Goal: Task Accomplishment & Management: Complete application form

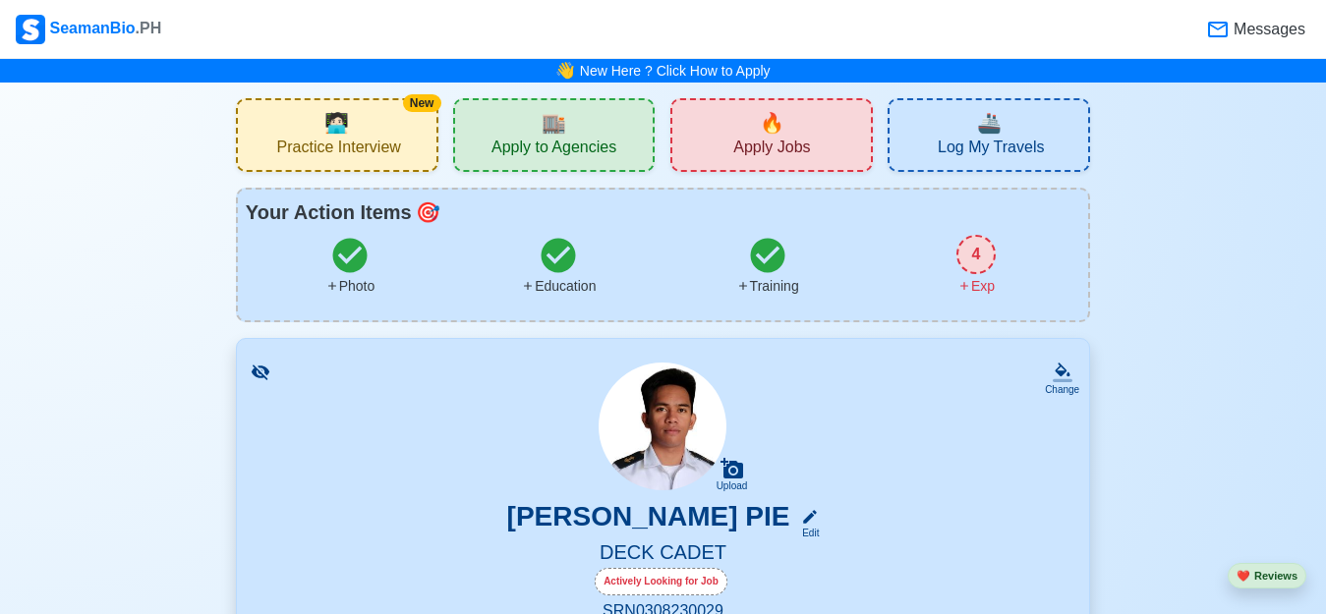
click at [733, 140] on div "🔥 Apply Jobs" at bounding box center [771, 135] width 202 height 74
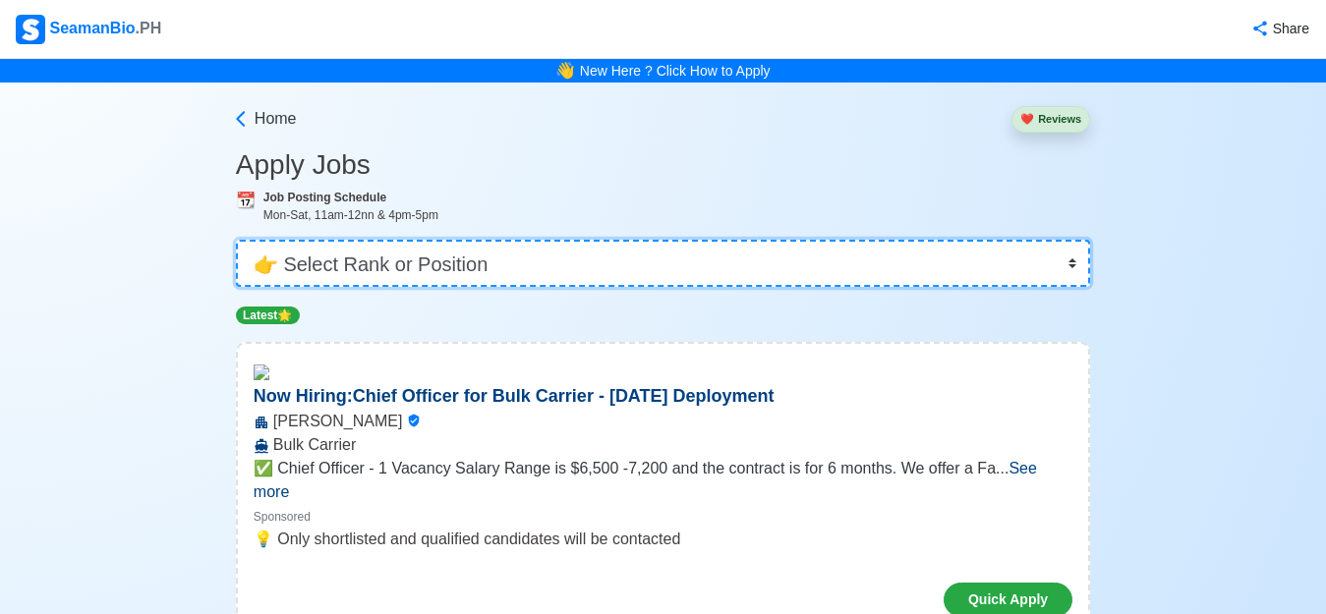
click at [712, 270] on select "👉 Select Rank or Position Master Chief Officer 2nd Officer 3rd Officer Junior O…" at bounding box center [663, 263] width 854 height 47
select select "Cadet"
click at [236, 240] on select "👉 Select Rank or Position Master Chief Officer 2nd Officer 3rd Officer Junior O…" at bounding box center [663, 263] width 854 height 47
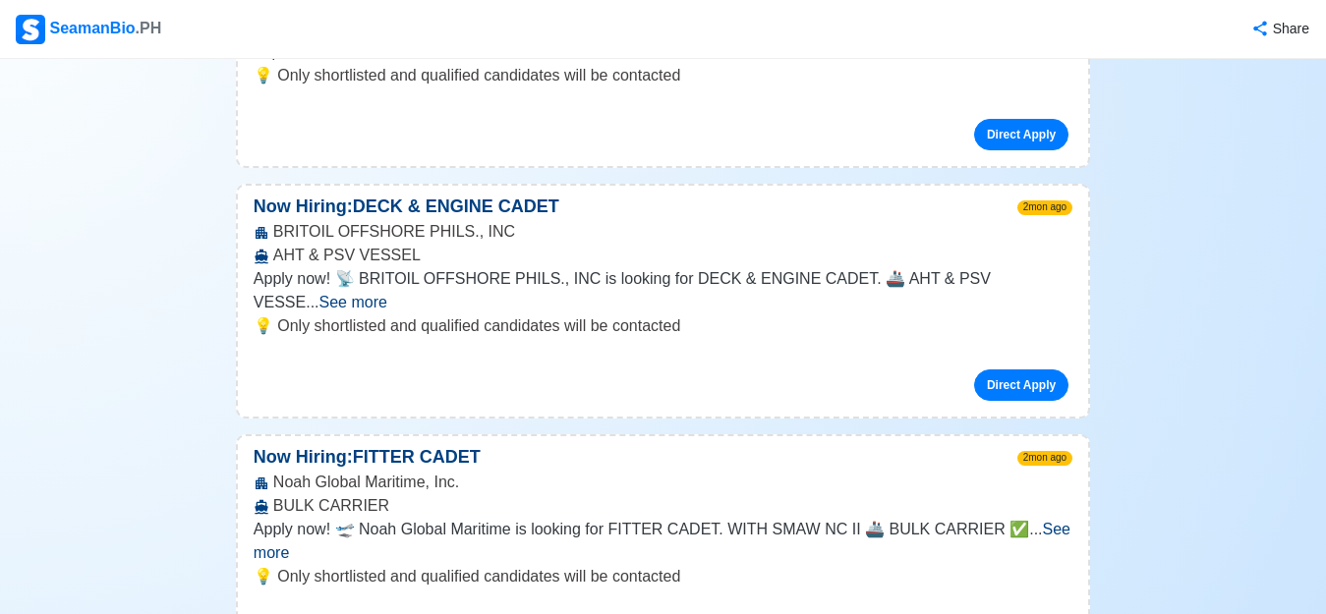
scroll to position [590, 0]
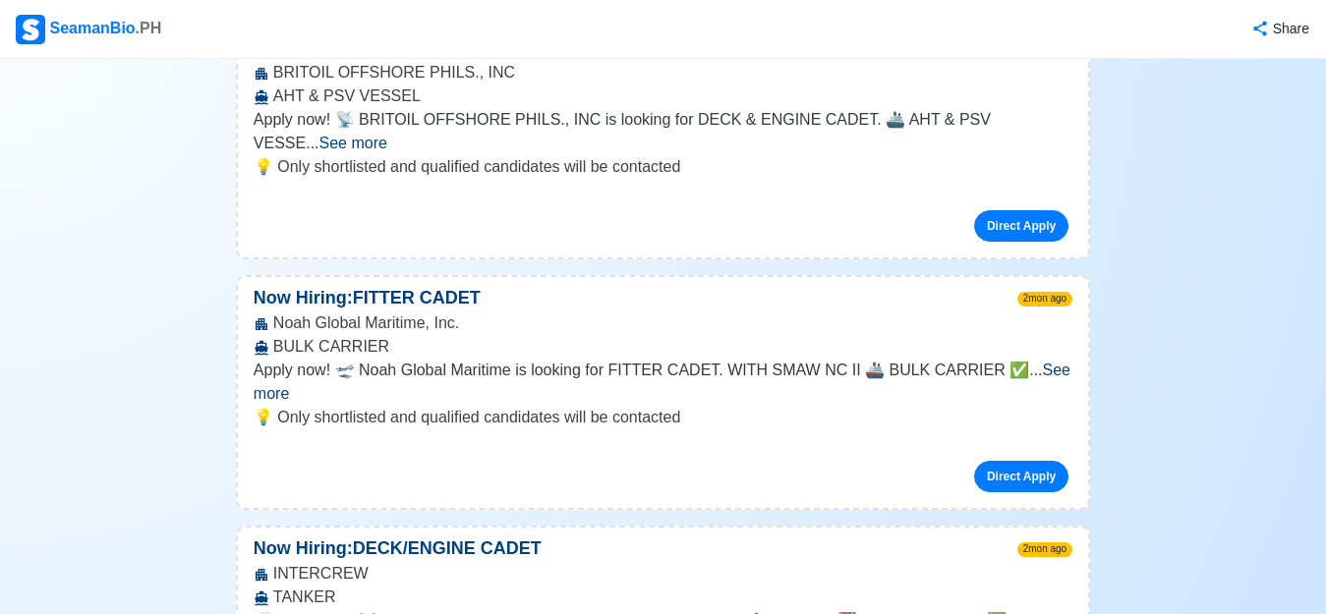
click at [1021, 362] on span "See more" at bounding box center [662, 382] width 817 height 40
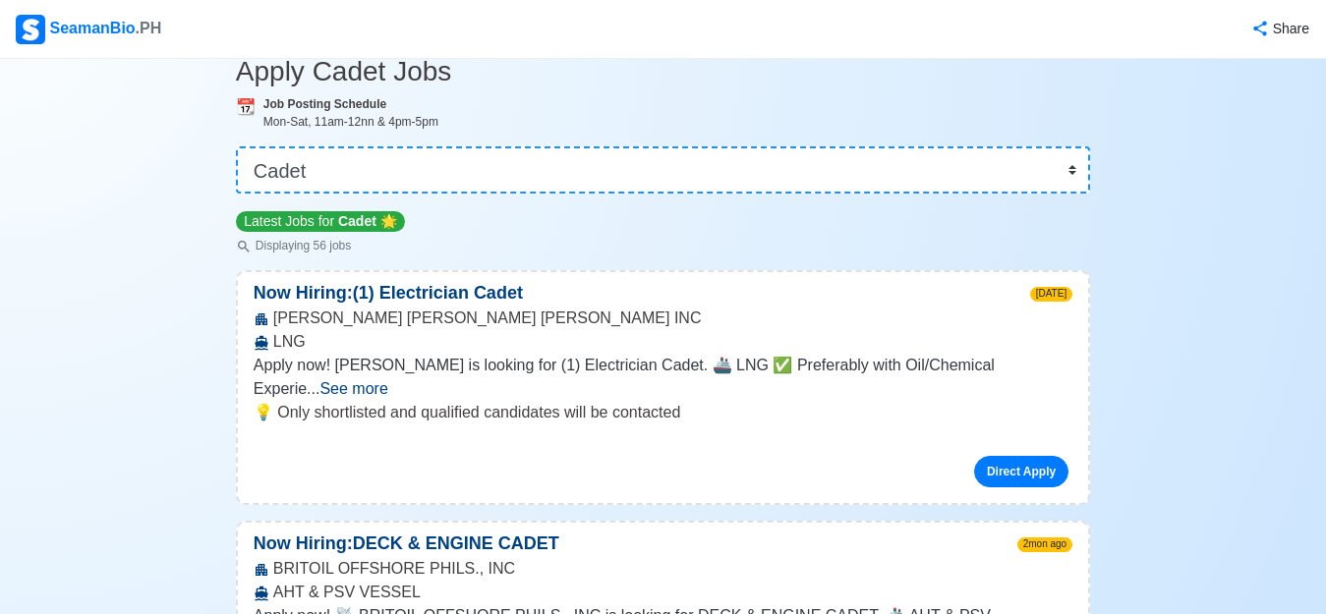
scroll to position [0, 0]
